Goal: Task Accomplishment & Management: Manage account settings

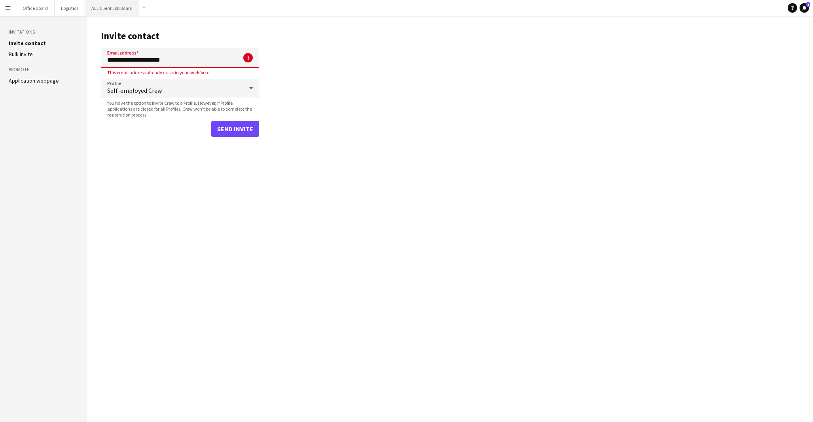
click at [96, 6] on button "ALL Client Job Board Close" at bounding box center [112, 7] width 54 height 15
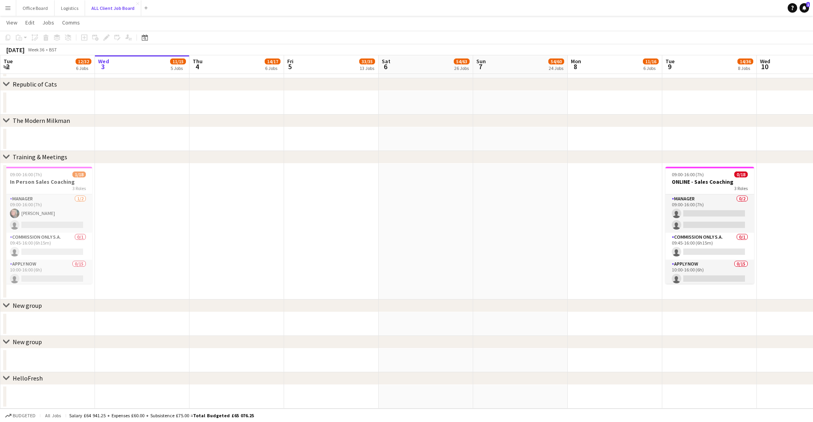
scroll to position [3151, 0]
click at [10, 156] on div "chevron-right Training & Meetings" at bounding box center [406, 157] width 813 height 13
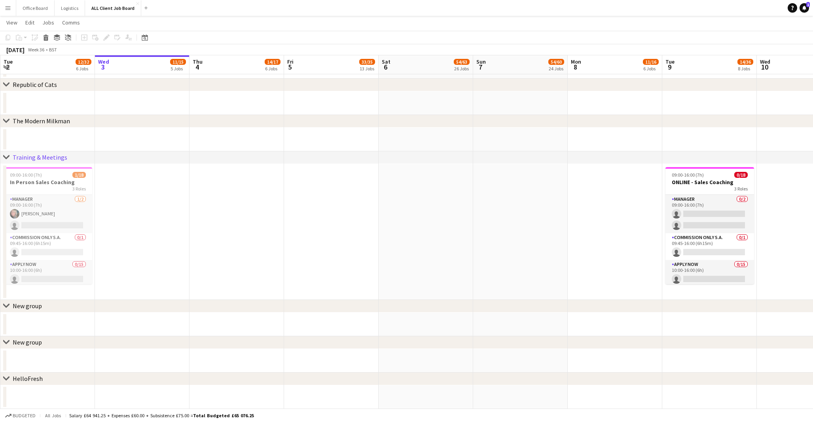
click at [25, 156] on div "Training & Meetings" at bounding box center [40, 157] width 55 height 8
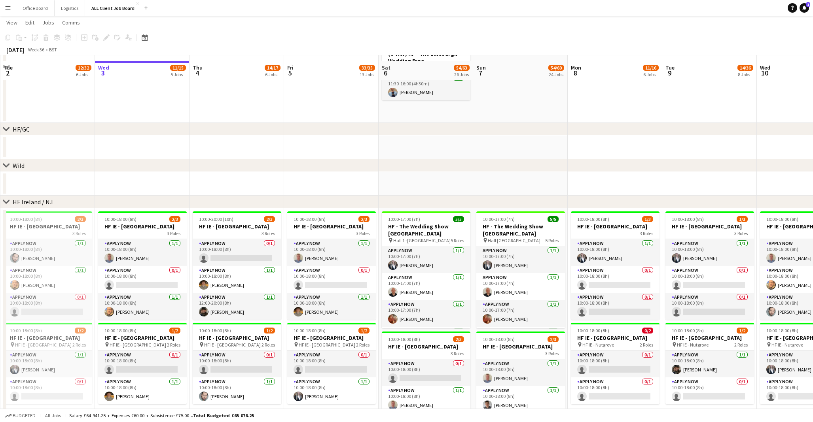
scroll to position [2110, 0]
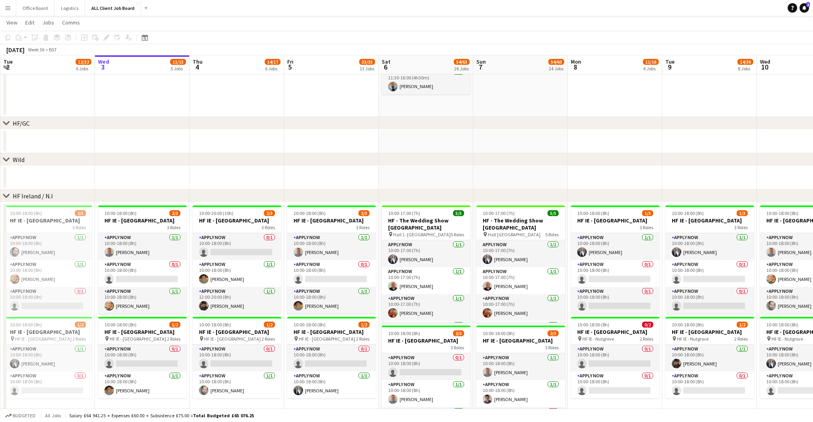
click at [32, 195] on div "HF Ireland / N.I" at bounding box center [33, 196] width 40 height 8
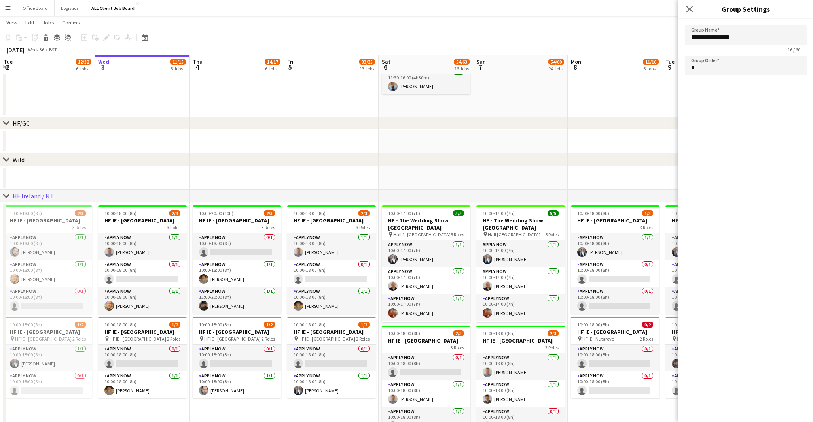
click at [541, 204] on app-date-cell "10:00-17:00 (7h) 5/5 HF - The Wedding Show [GEOGRAPHIC_DATA] pin [GEOGRAPHIC_DA…" at bounding box center [520, 376] width 95 height 348
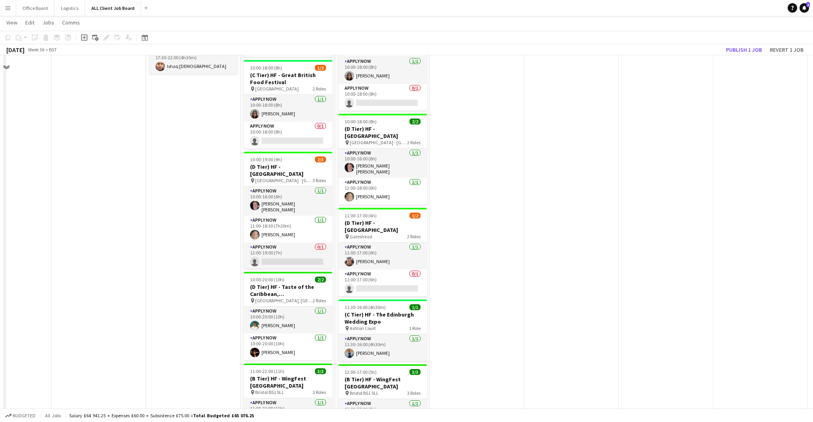
scroll to position [1351, 0]
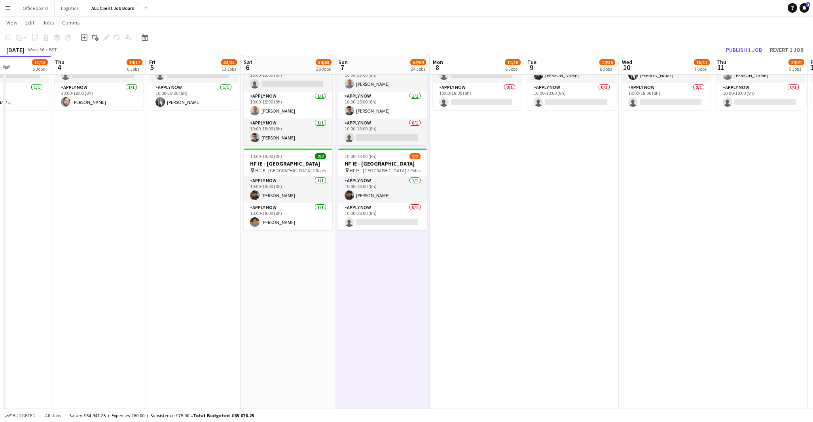
click at [303, 219] on app-card-role "APPLY NOW [DATE] 10:00-18:00 (8h) [PERSON_NAME]" at bounding box center [288, 216] width 89 height 27
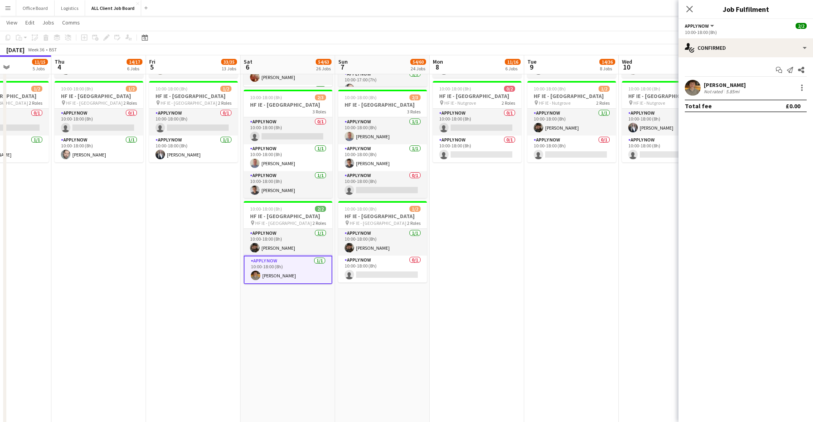
click at [565, 281] on app-date-cell "10:00-18:00 (8h) 1/3 HF IE - [GEOGRAPHIC_DATA] 3 Roles APPLY NOW [DATE] 10:00-1…" at bounding box center [571, 258] width 95 height 585
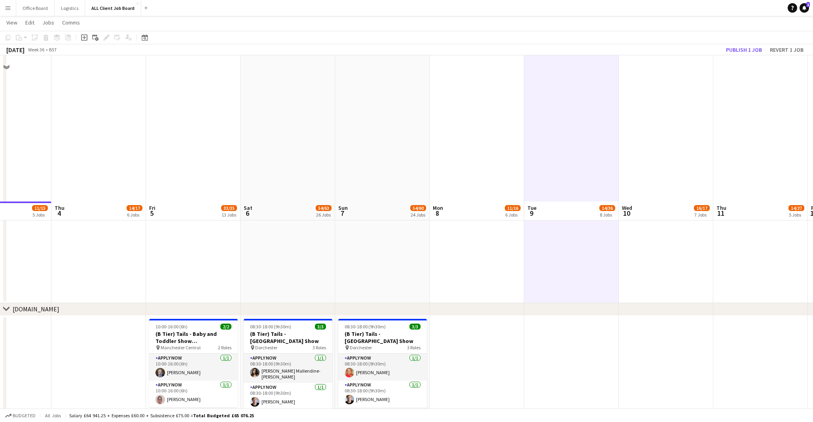
scroll to position [2872, 0]
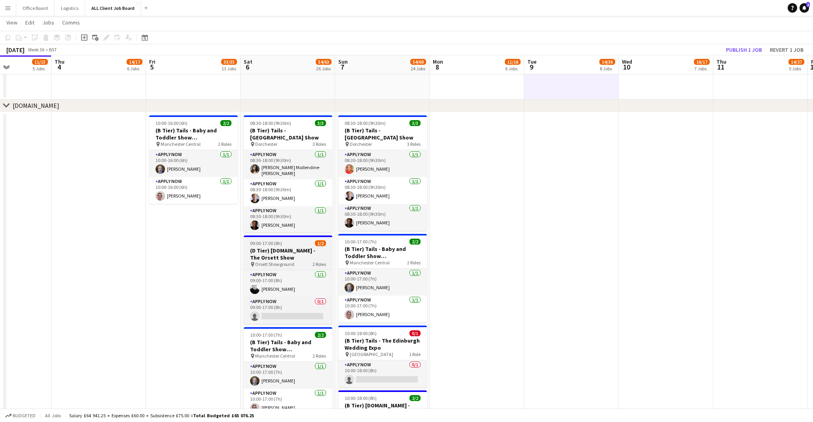
click at [271, 240] on span "09:00-17:00 (8h)" at bounding box center [266, 243] width 32 height 6
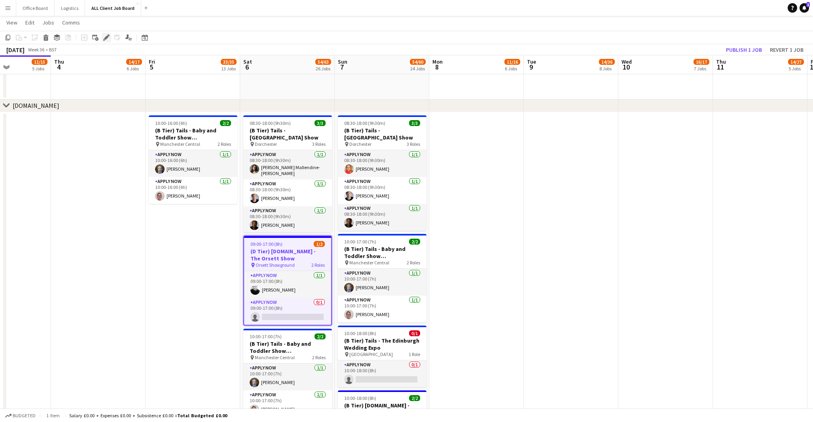
click at [105, 36] on icon "Edit" at bounding box center [106, 37] width 6 height 6
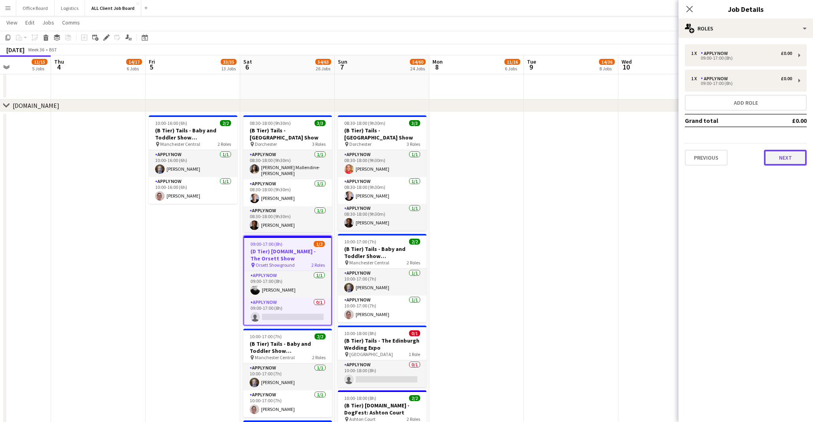
click at [788, 161] on button "Next" at bounding box center [785, 158] width 43 height 16
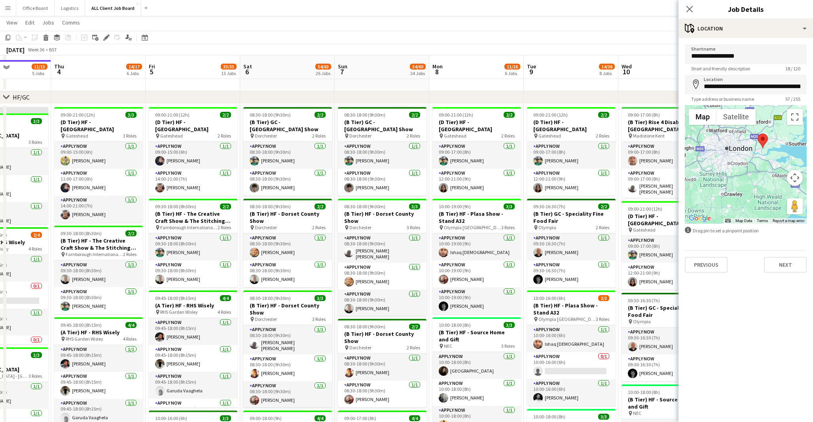
scroll to position [295, 0]
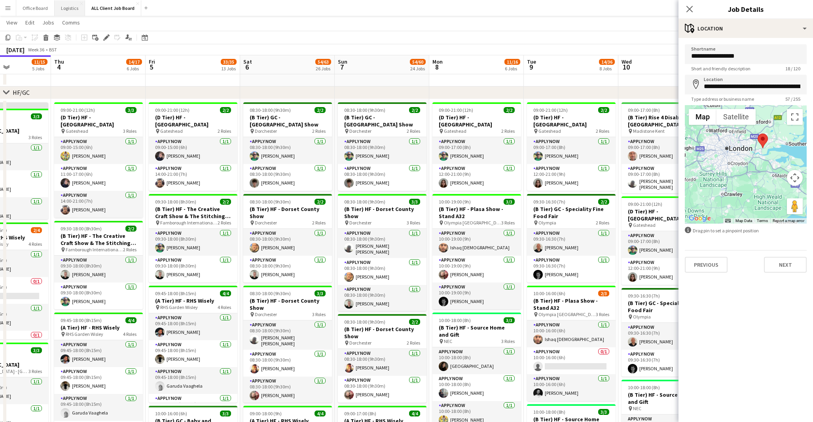
click at [66, 1] on button "Logistics Close" at bounding box center [70, 7] width 30 height 15
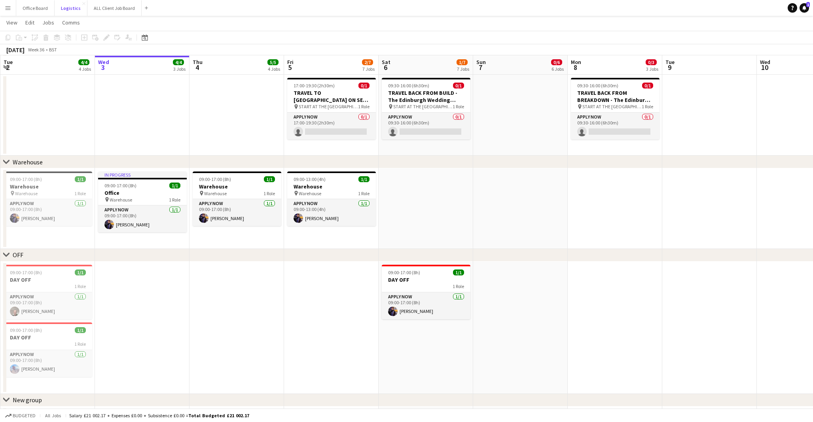
scroll to position [842, 0]
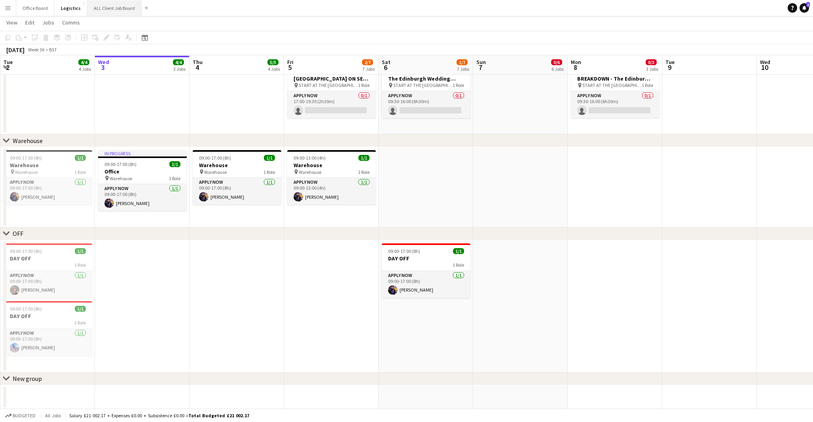
click at [119, 4] on button "ALL Client Job Board Close" at bounding box center [114, 7] width 54 height 15
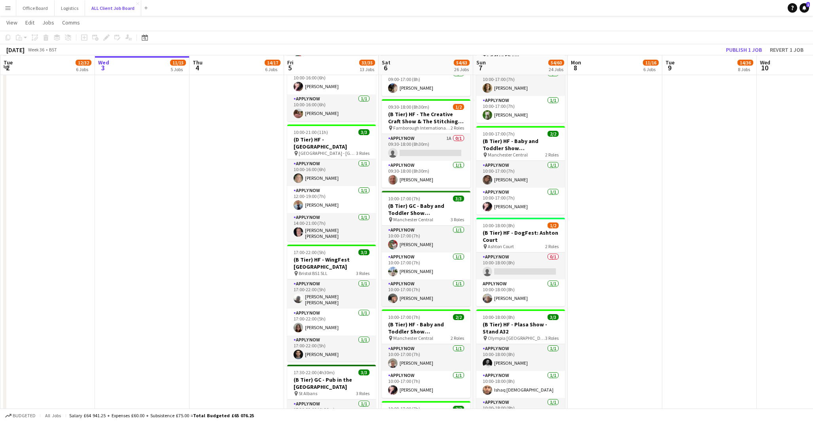
scroll to position [899, 0]
